Goal: Information Seeking & Learning: Understand process/instructions

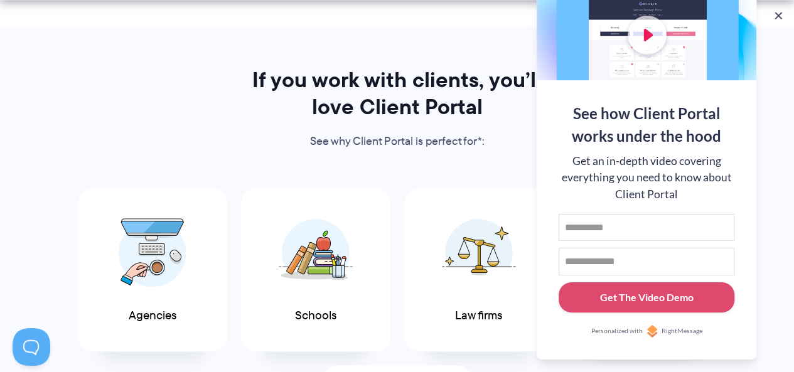
scroll to position [654, 0]
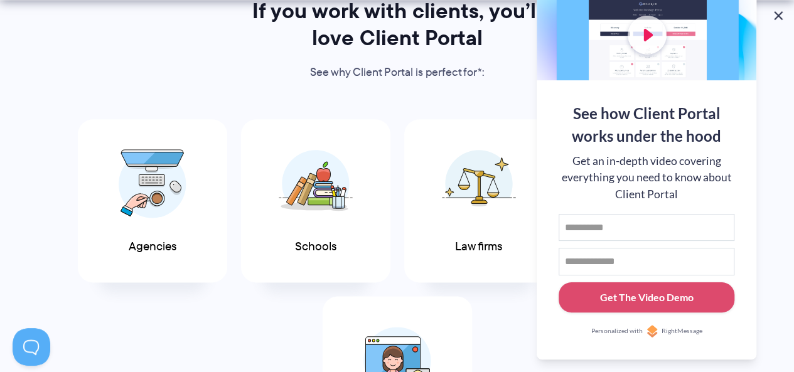
click at [780, 14] on button at bounding box center [778, 15] width 15 height 15
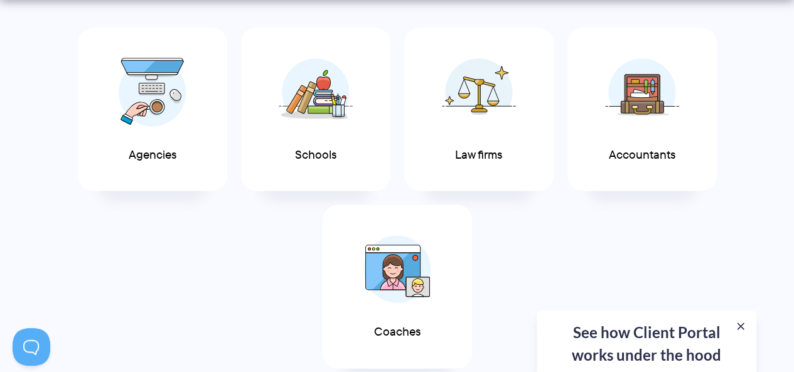
scroll to position [842, 0]
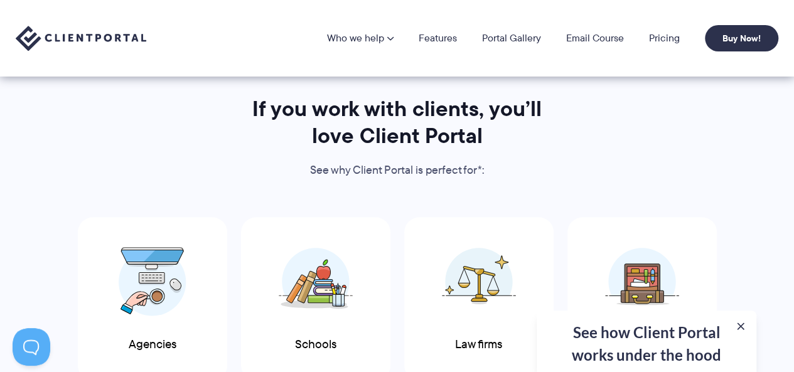
click at [353, 173] on p "See why Client Portal is perfect for*:" at bounding box center [397, 170] width 324 height 19
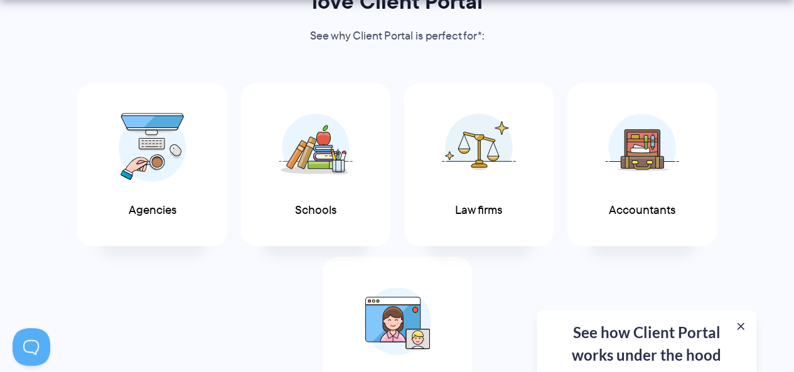
scroll to position [703, 0]
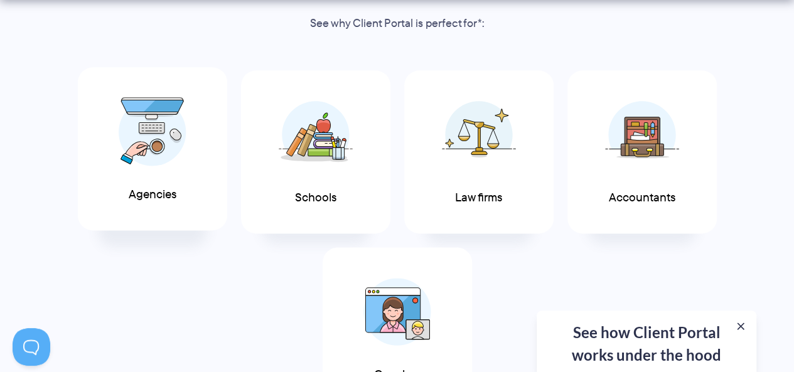
click at [169, 159] on img at bounding box center [153, 131] width 68 height 69
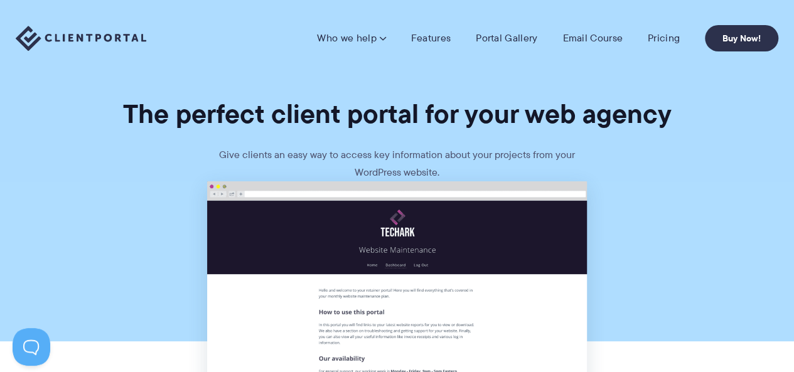
click at [99, 178] on section "The perfect client portal for your web agency Give clients an easy way to acces…" at bounding box center [397, 90] width 794 height 181
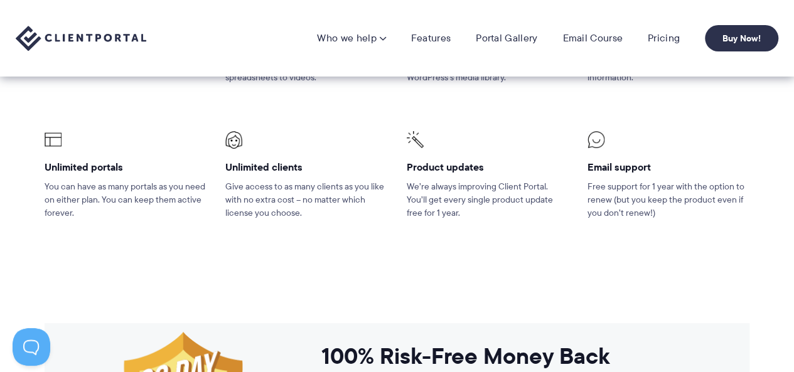
scroll to position [807, 0]
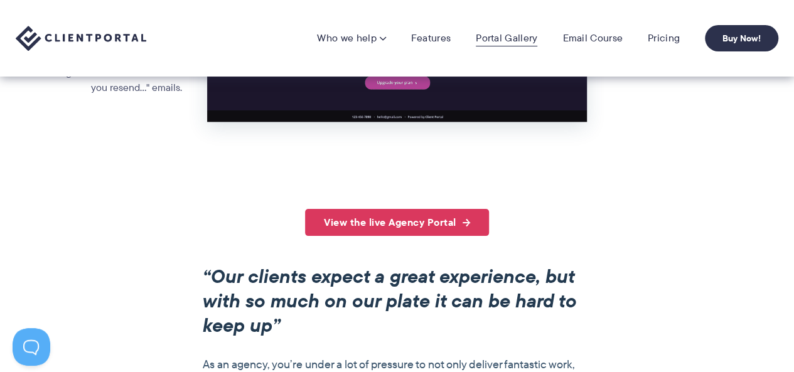
click at [497, 35] on link "Portal Gallery" at bounding box center [507, 38] width 62 height 13
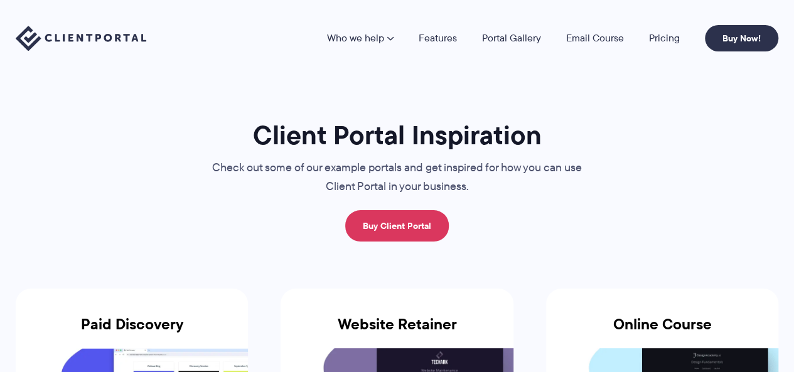
click at [584, 35] on link "Email Course" at bounding box center [595, 38] width 58 height 10
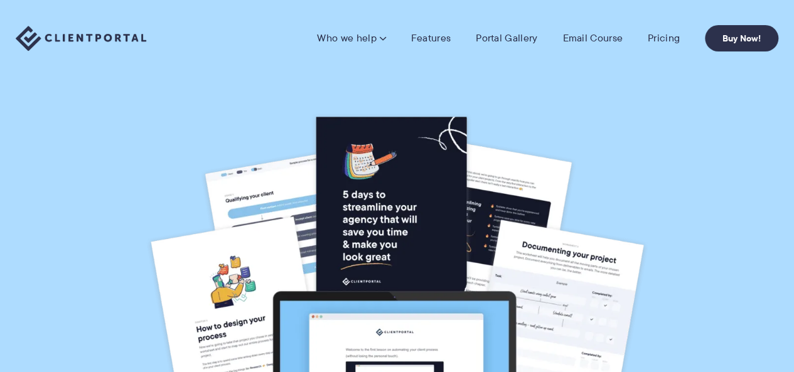
click at [506, 46] on nav "Who we help Who we help View pricing Agencies See how Client Portal can help gi…" at bounding box center [547, 38] width 461 height 26
click at [503, 37] on link "Portal Gallery" at bounding box center [507, 38] width 62 height 13
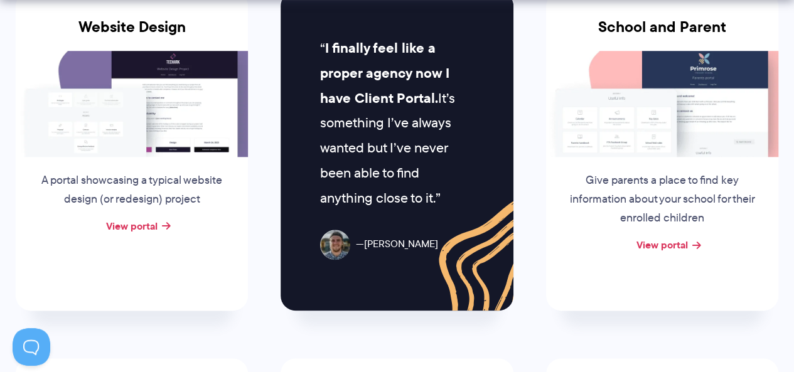
scroll to position [646, 0]
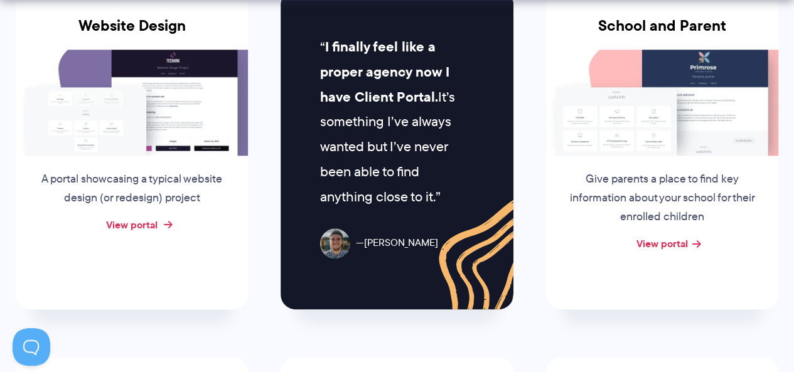
click at [156, 227] on link "View portal" at bounding box center [131, 224] width 51 height 15
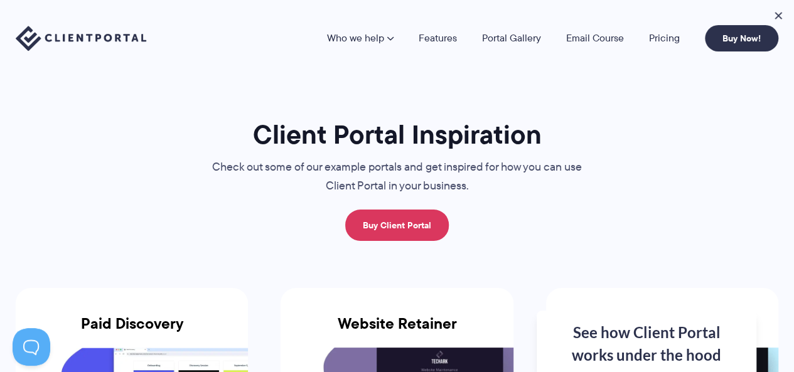
scroll to position [0, 0]
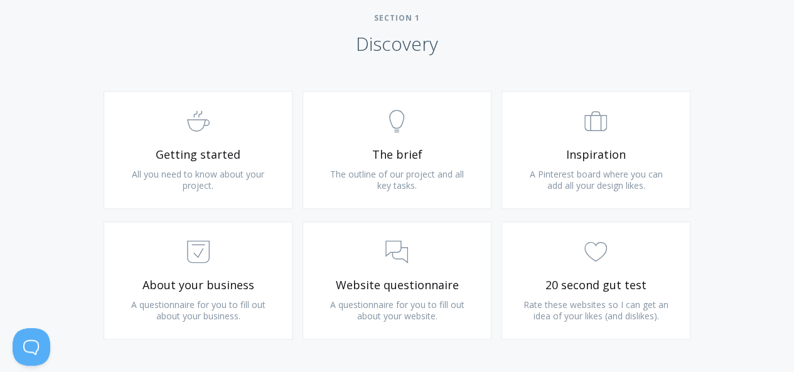
scroll to position [744, 0]
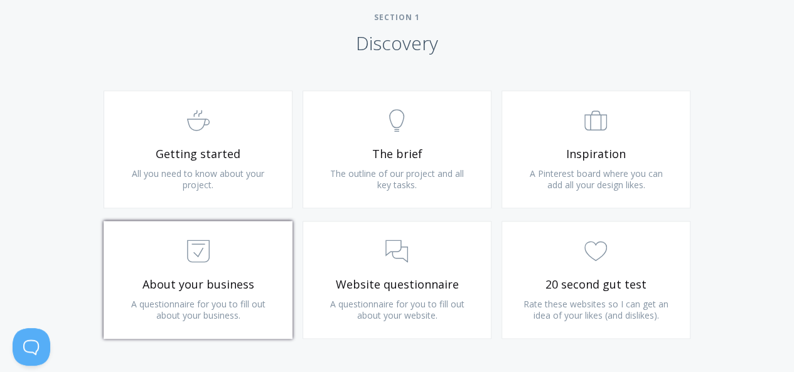
click at [244, 265] on span ".st0{fill:none;stroke:#000000;stroke-width:2;stroke-miterlimit:10;} Untitled-18" at bounding box center [198, 252] width 150 height 38
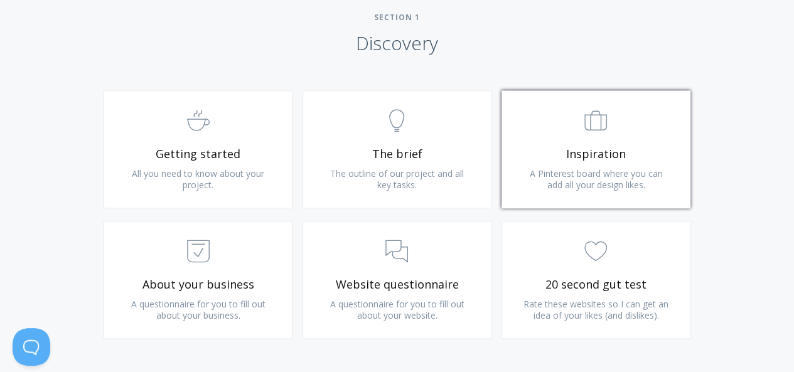
click at [564, 141] on link ".st0{fill:none;stroke:#000000;stroke-width:2;stroke-miterlimit:10;} Untitled-20…" at bounding box center [595, 149] width 189 height 118
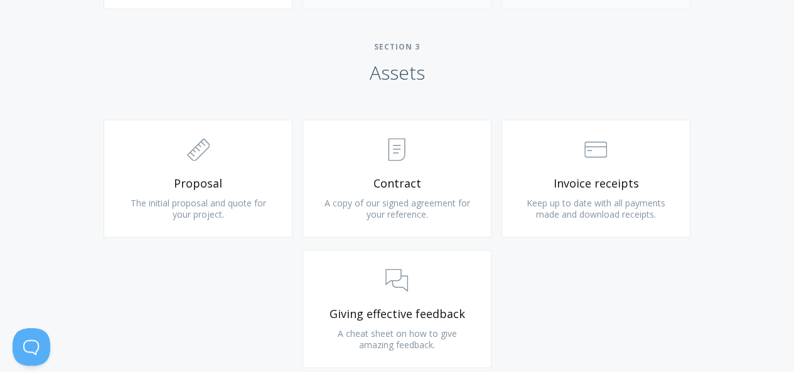
scroll to position [1282, 0]
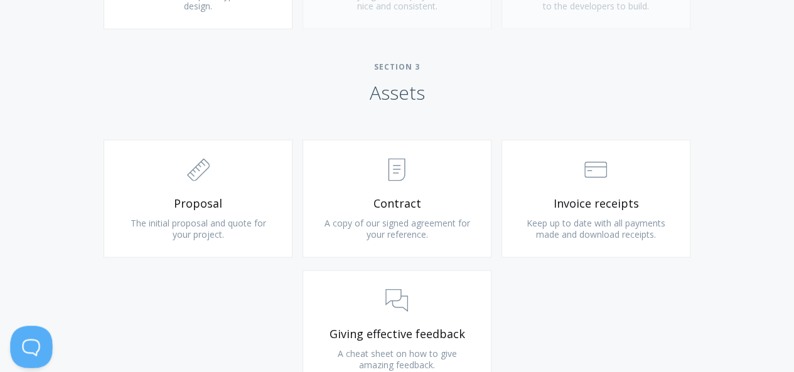
click at [25, 345] on button at bounding box center [29, 345] width 38 height 38
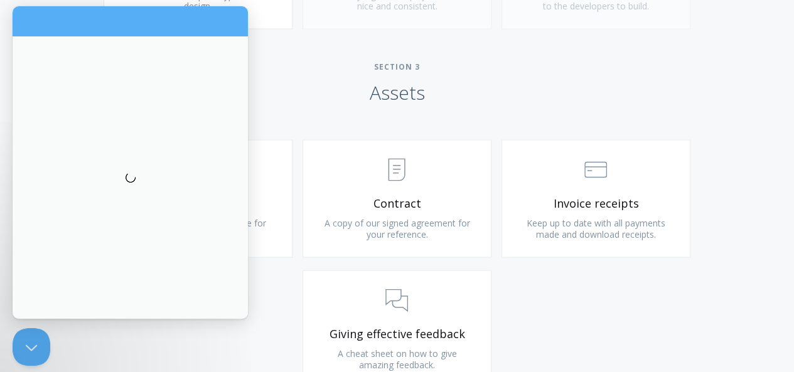
scroll to position [0, 0]
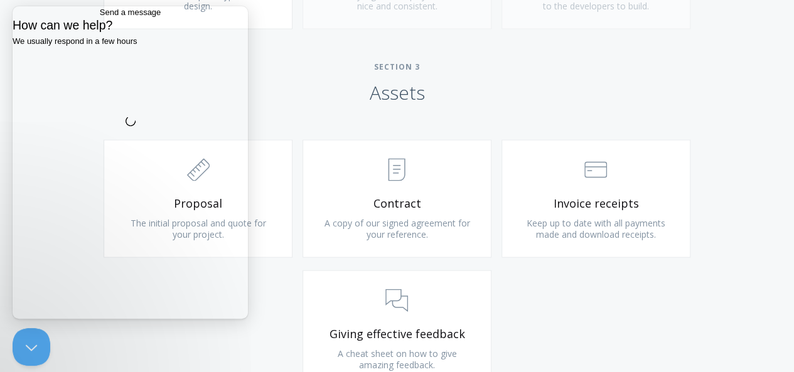
click at [290, 79] on h2 "Section 3 Assets" at bounding box center [397, 83] width 794 height 43
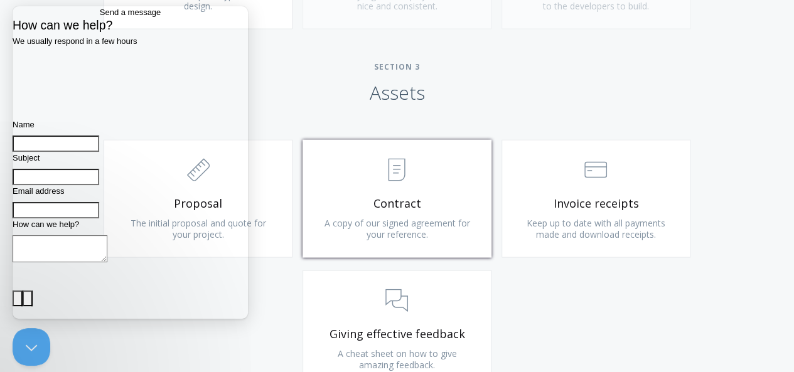
click at [341, 205] on span "Contract" at bounding box center [397, 203] width 150 height 14
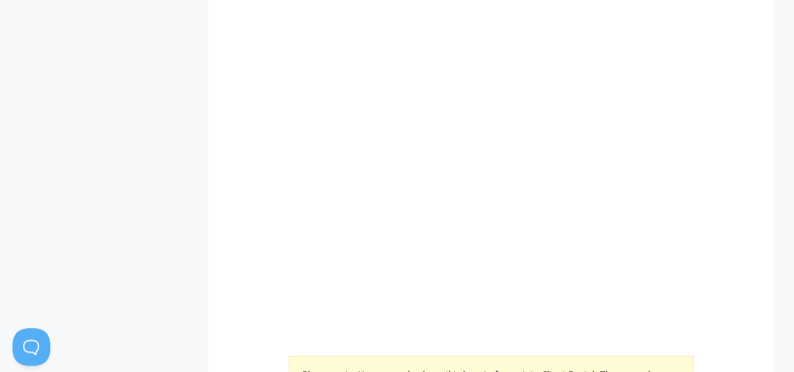
scroll to position [346, 0]
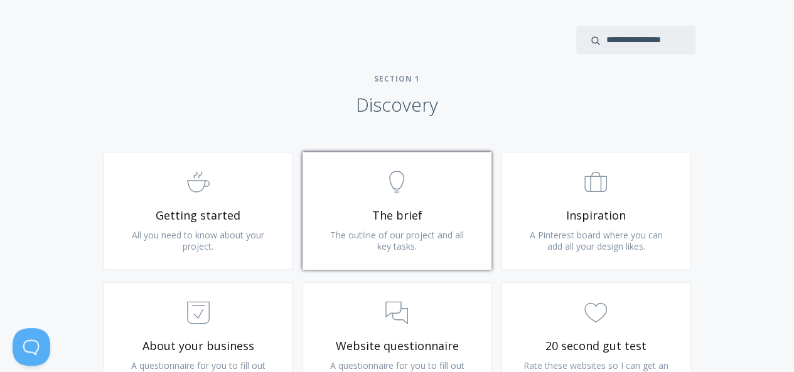
scroll to position [678, 0]
